Goal: Use online tool/utility: Utilize a website feature to perform a specific function

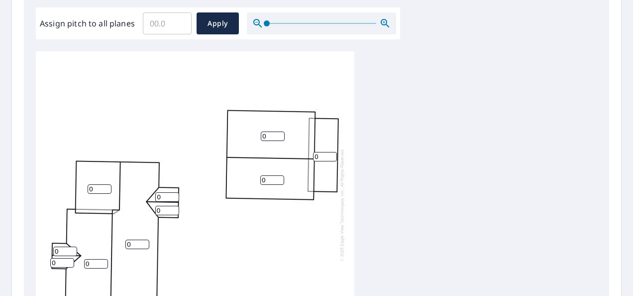
scroll to position [10, 0]
click at [271, 131] on input "0" at bounding box center [273, 135] width 24 height 9
type input "5"
click at [266, 175] on input "0" at bounding box center [272, 179] width 24 height 9
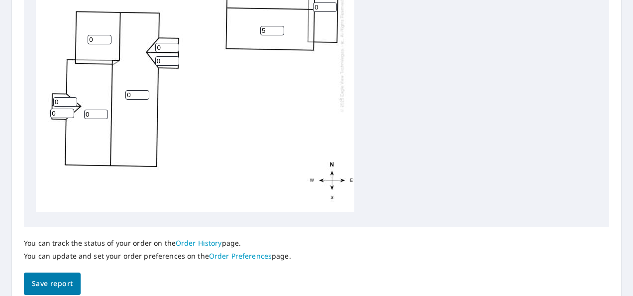
scroll to position [0, 0]
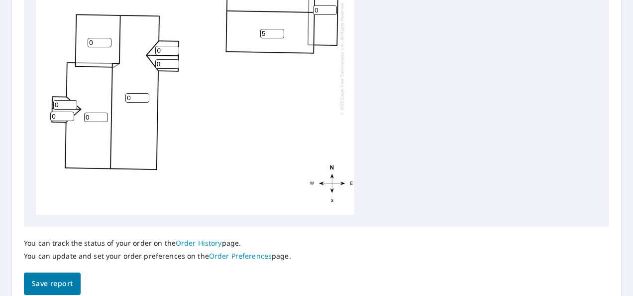
type input "5"
click at [61, 104] on input "0" at bounding box center [65, 104] width 24 height 9
type input "8"
click at [57, 117] on input "0" at bounding box center [62, 115] width 24 height 9
type input "8"
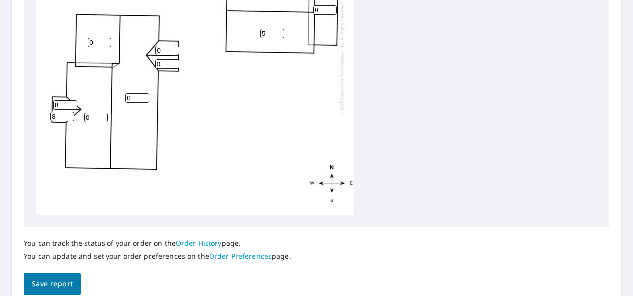
click at [162, 61] on input "0" at bounding box center [167, 63] width 24 height 9
type input "8"
click at [163, 50] on input "0" at bounding box center [167, 50] width 24 height 9
click at [97, 40] on input "0" at bounding box center [100, 42] width 24 height 9
type input "6"
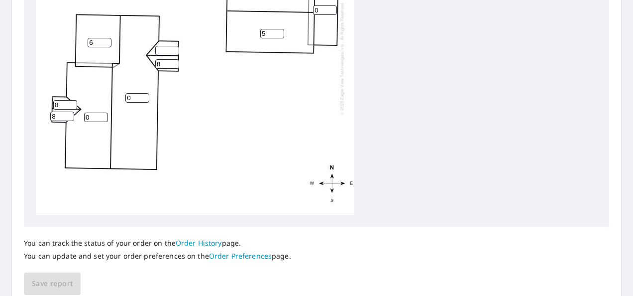
click at [93, 117] on input "0" at bounding box center [96, 116] width 24 height 9
type input "6"
click at [133, 95] on input "0" at bounding box center [137, 97] width 24 height 9
type input "5"
click at [91, 116] on input "6" at bounding box center [96, 116] width 24 height 9
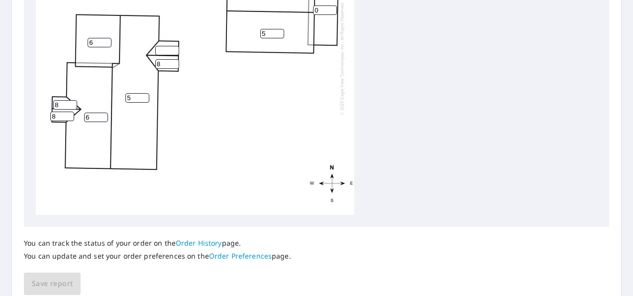
click at [136, 98] on input "5" at bounding box center [137, 97] width 24 height 9
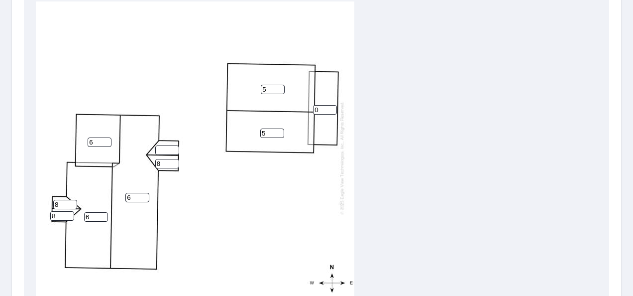
type input "6"
click at [270, 132] on input "5" at bounding box center [272, 132] width 24 height 9
type input "6"
click at [270, 88] on input "5" at bounding box center [273, 89] width 24 height 9
type input "6"
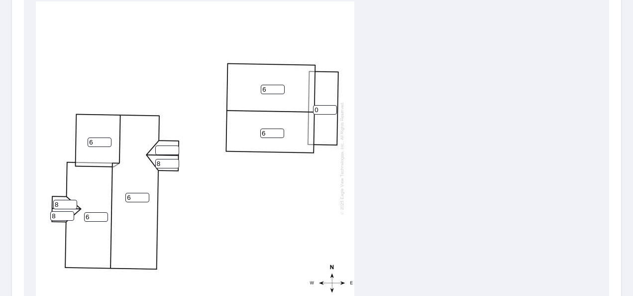
click at [320, 110] on input "0" at bounding box center [325, 109] width 24 height 9
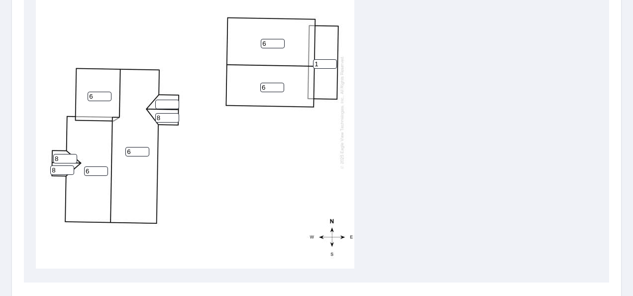
scroll to position [0, 0]
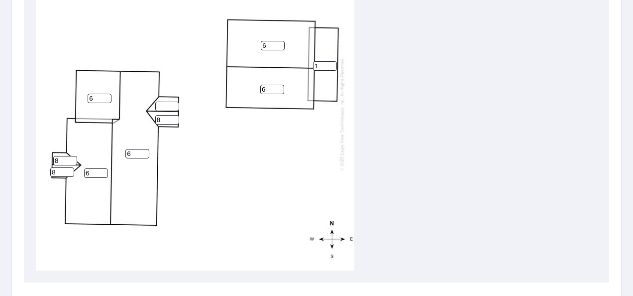
type input "1"
click at [168, 105] on input "number" at bounding box center [167, 105] width 24 height 9
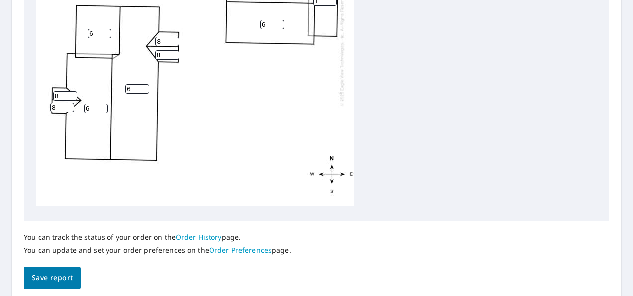
scroll to position [492, 0]
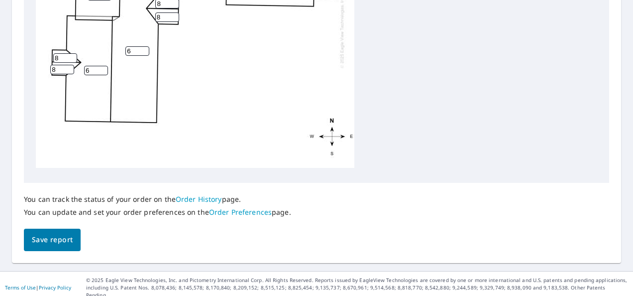
type input "8"
click at [51, 239] on span "Save report" at bounding box center [52, 239] width 41 height 12
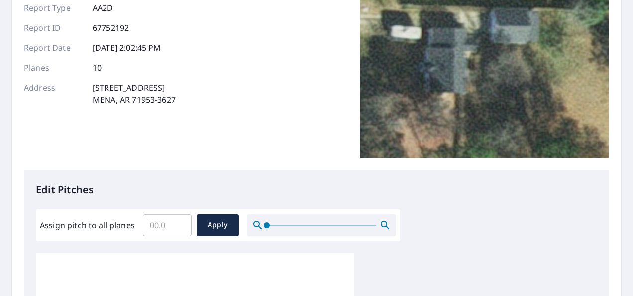
scroll to position [0, 0]
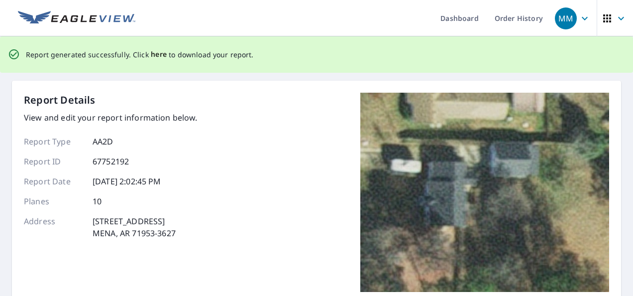
click at [151, 55] on span "here" at bounding box center [159, 54] width 16 height 12
